Goal: Task Accomplishment & Management: Manage account settings

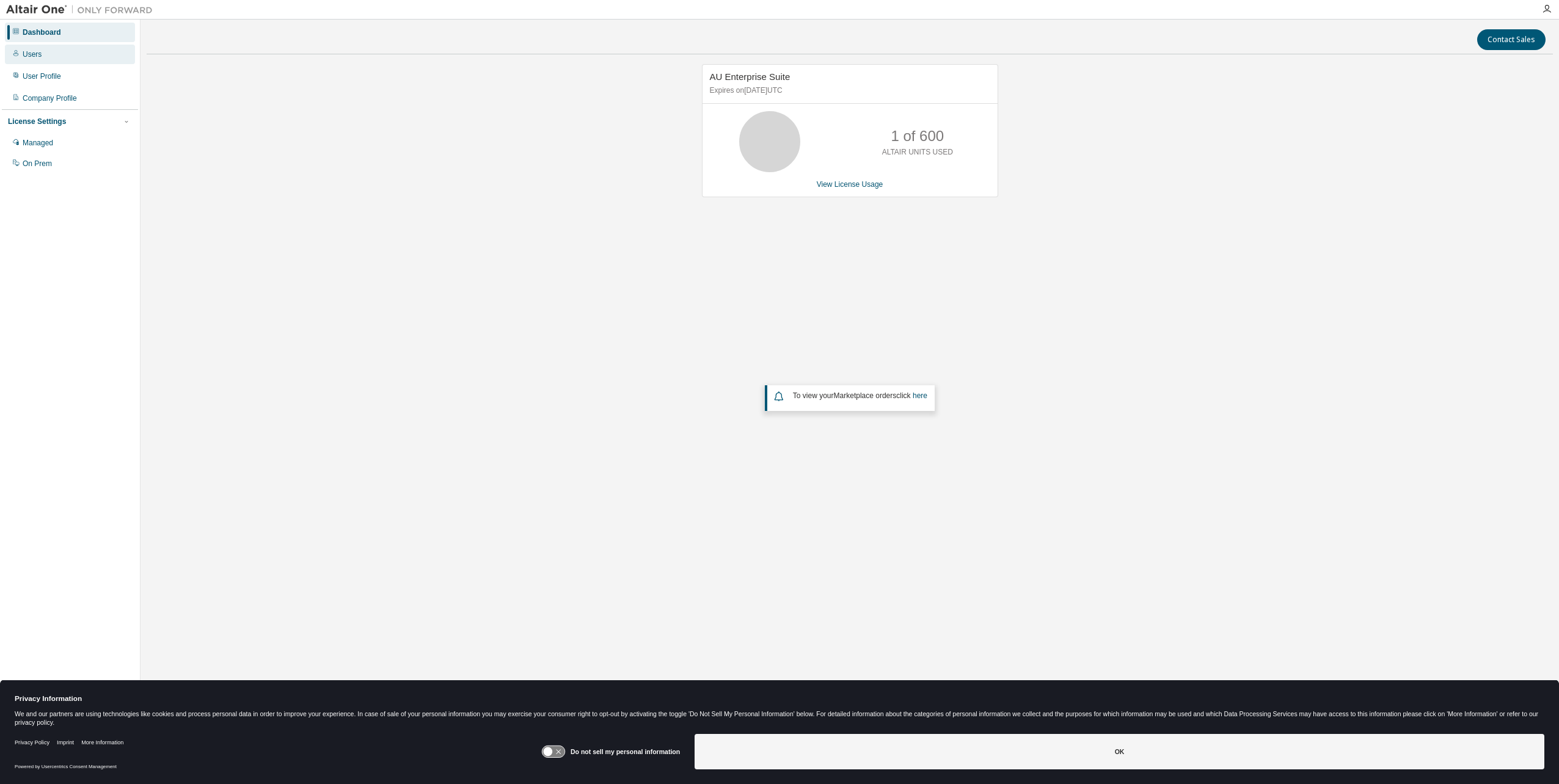
click at [19, 55] on icon at bounding box center [16, 53] width 7 height 7
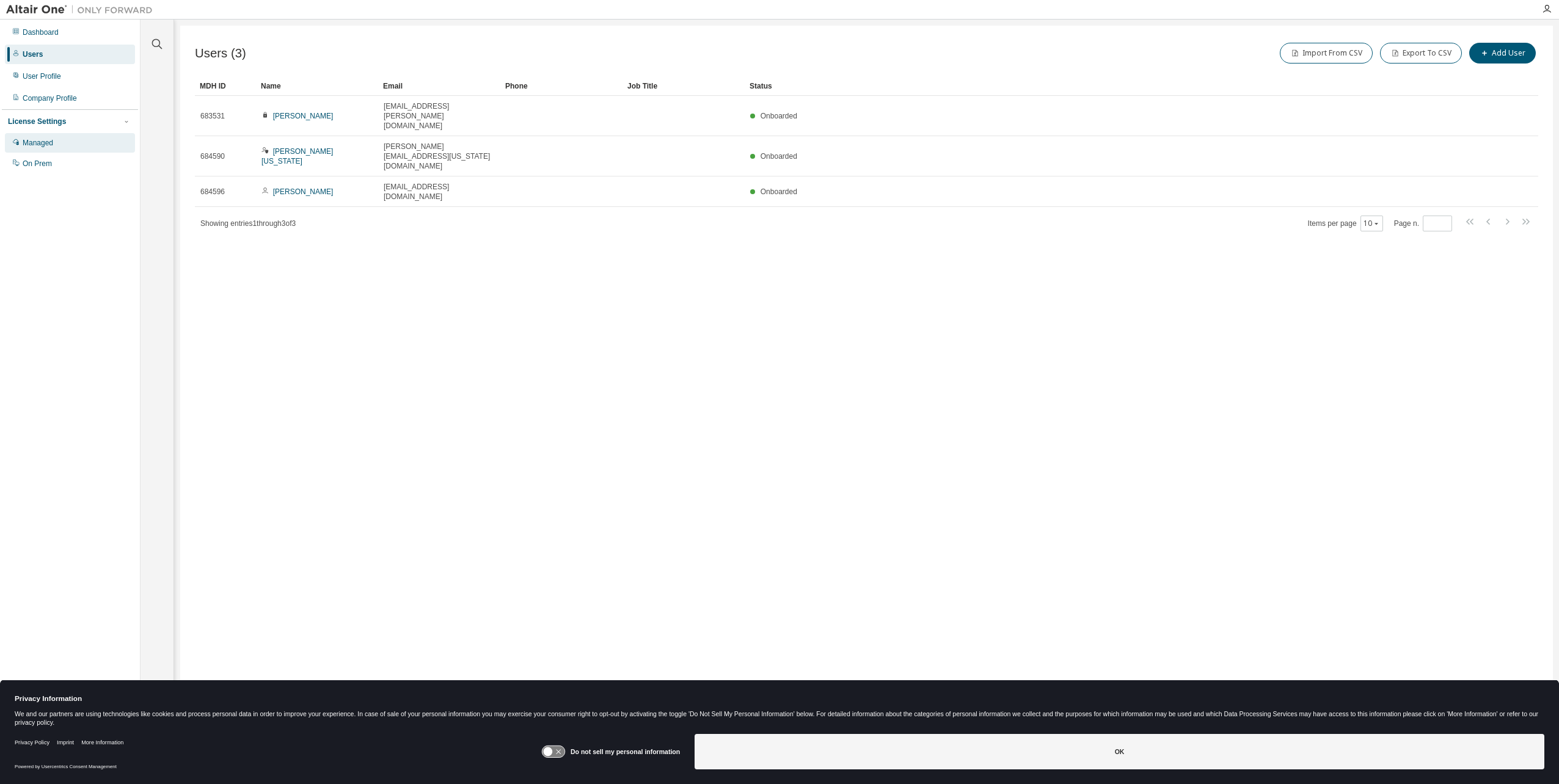
click at [45, 139] on div "Managed" at bounding box center [37, 142] width 31 height 10
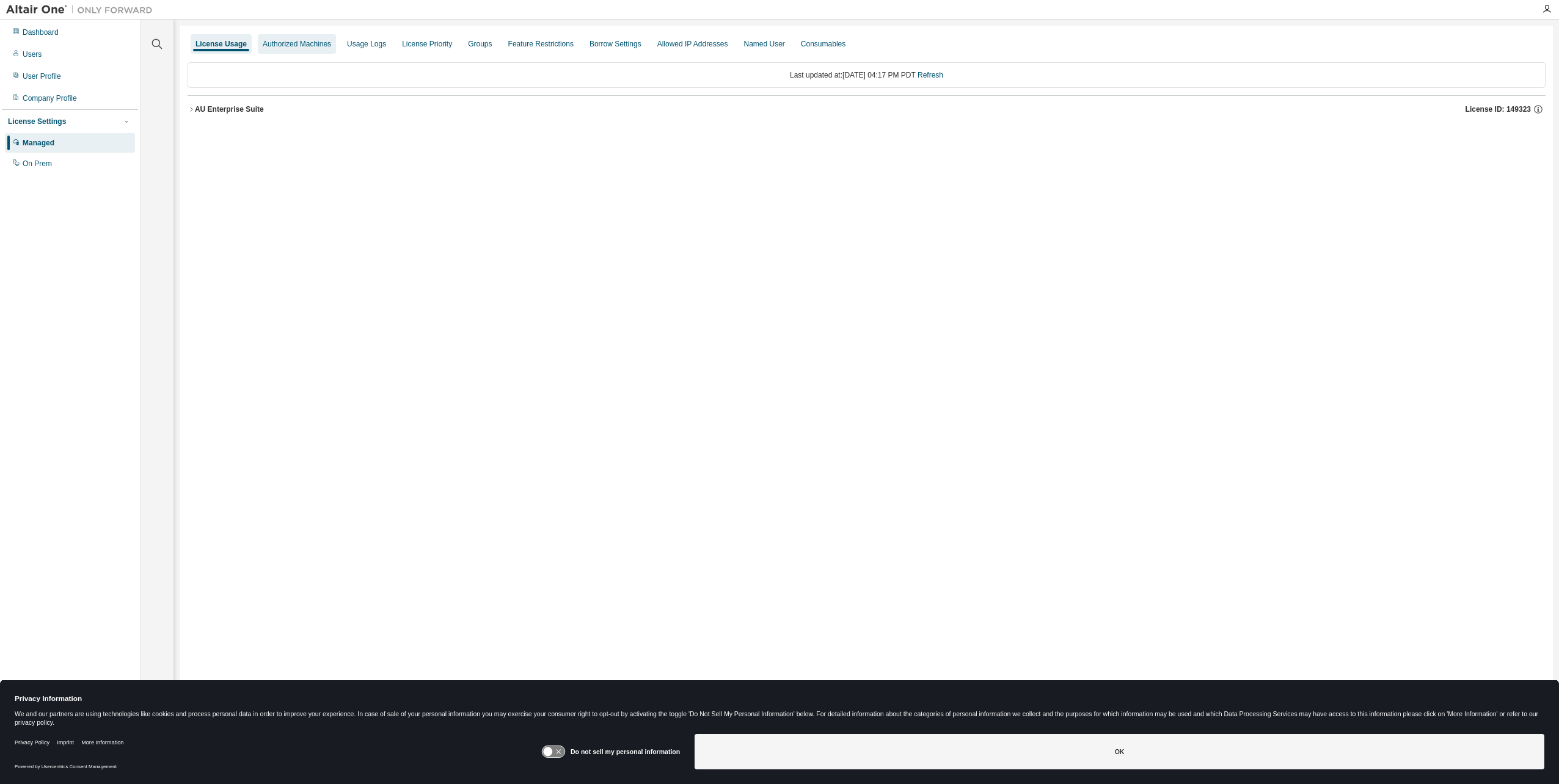
click at [299, 42] on div "Authorized Machines" at bounding box center [296, 43] width 68 height 10
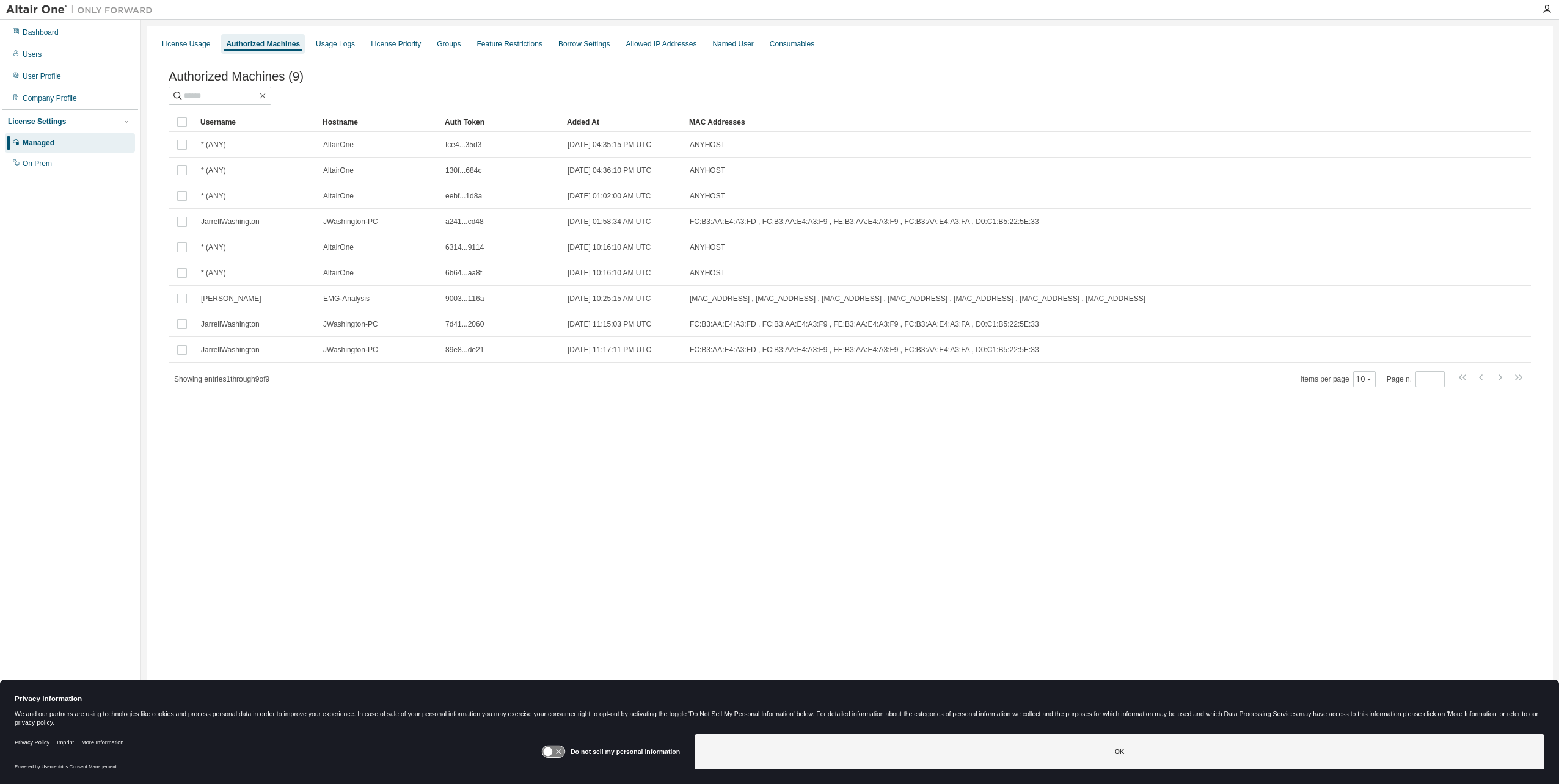
click at [229, 44] on div "Authorized Machines" at bounding box center [262, 43] width 74 height 10
click at [176, 39] on div "License Usage" at bounding box center [186, 43] width 48 height 10
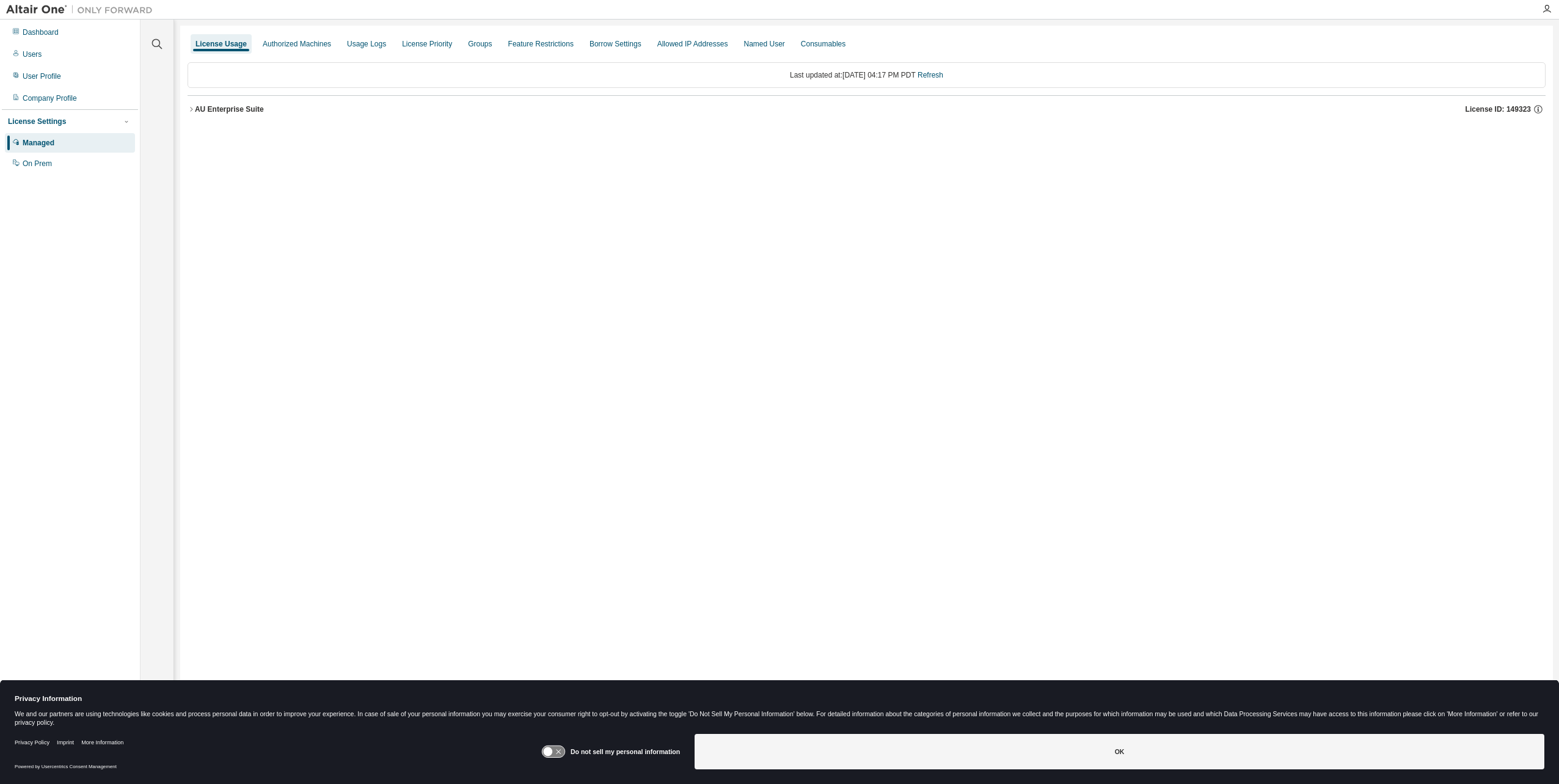
click at [189, 108] on icon "button" at bounding box center [191, 109] width 7 height 7
